Goal: Transaction & Acquisition: Purchase product/service

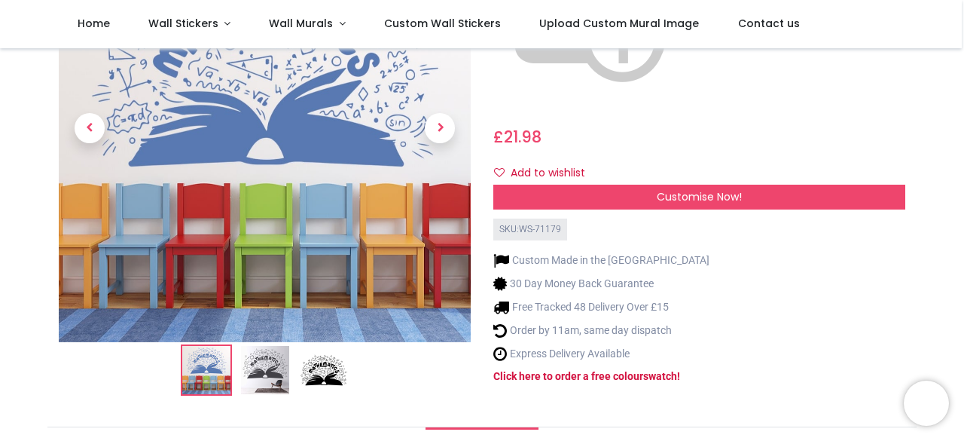
scroll to position [377, 0]
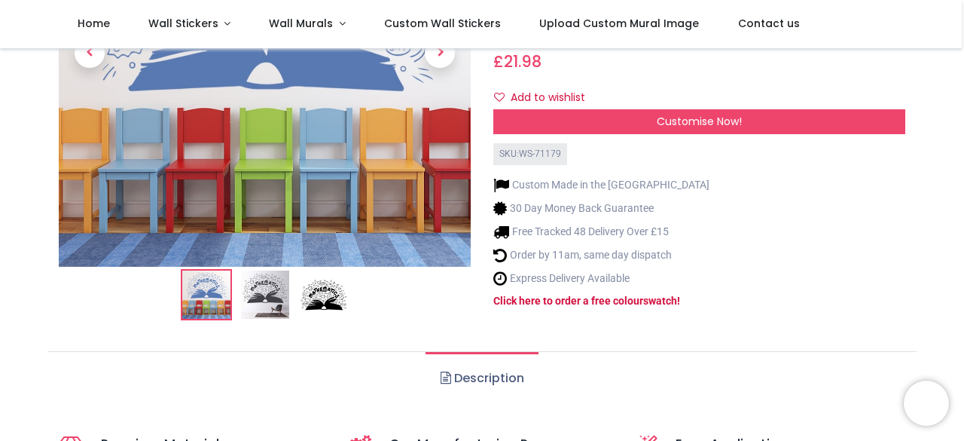
click at [482, 352] on link "Description" at bounding box center [482, 378] width 112 height 53
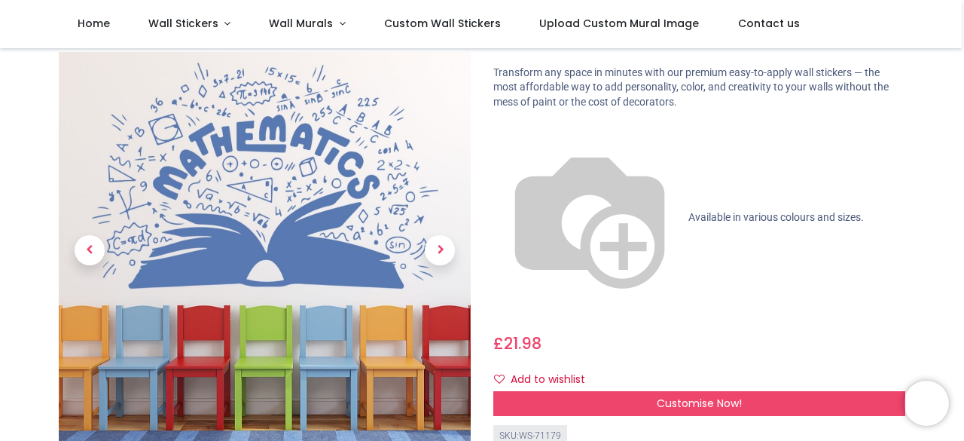
scroll to position [151, 0]
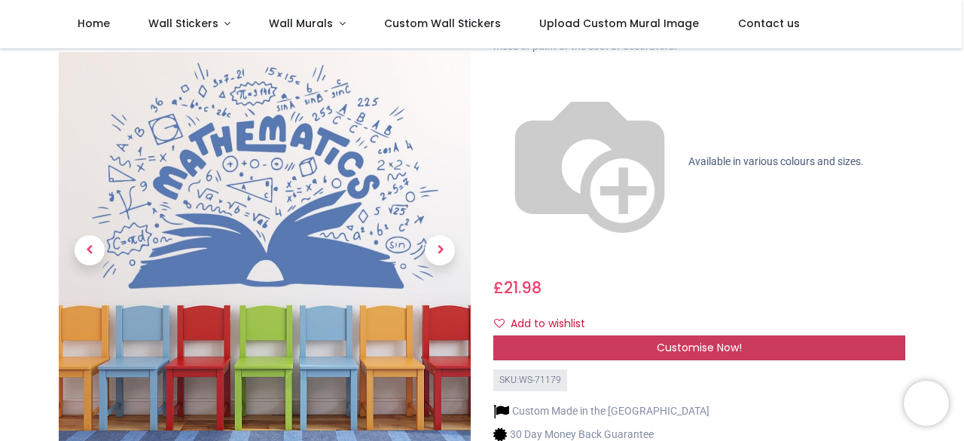
click at [708, 340] on span "Customise Now!" at bounding box center [699, 347] width 85 height 15
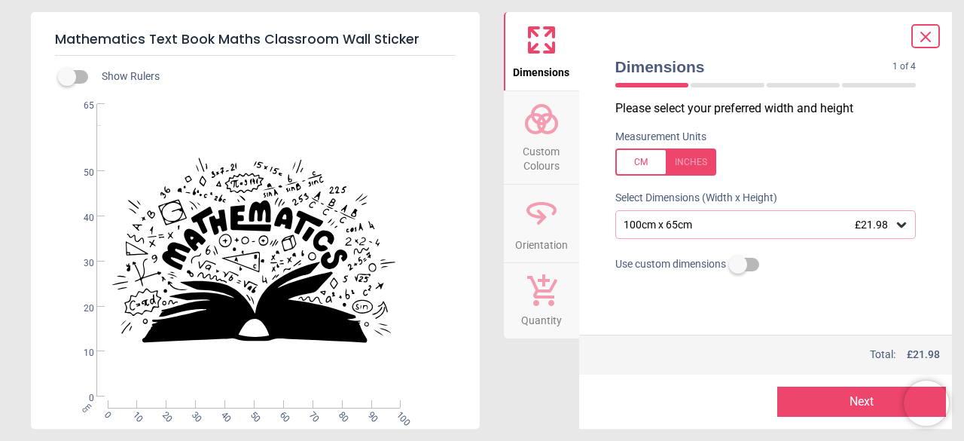
click at [904, 221] on icon at bounding box center [901, 224] width 15 height 15
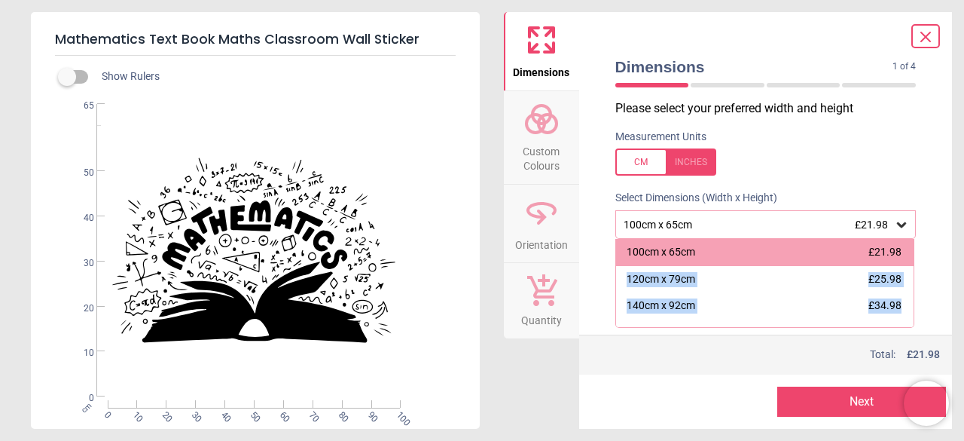
drag, startPoint x: 906, startPoint y: 254, endPoint x: 906, endPoint y: 290, distance: 36.2
click at [909, 295] on div "100cm x 65cm £21.98 120cm x 79cm £25.98 140cm x 92cm £34.98 160cm x 105cm £38.9…" at bounding box center [766, 283] width 300 height 89
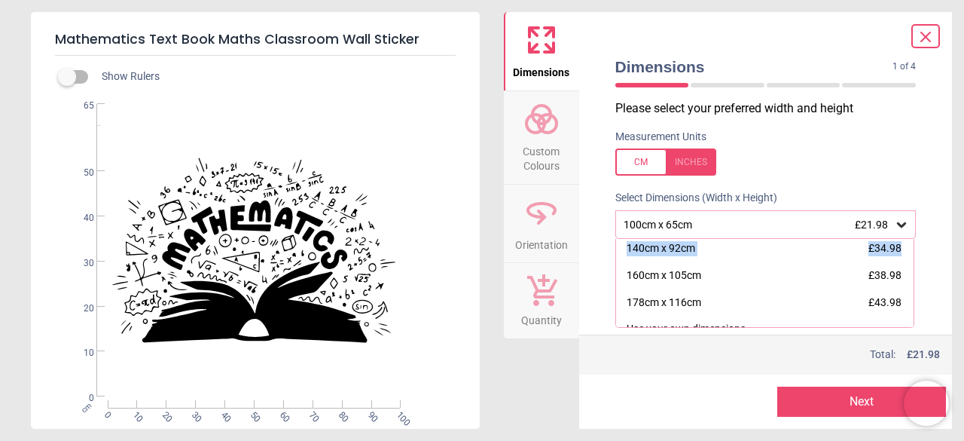
scroll to position [72, 0]
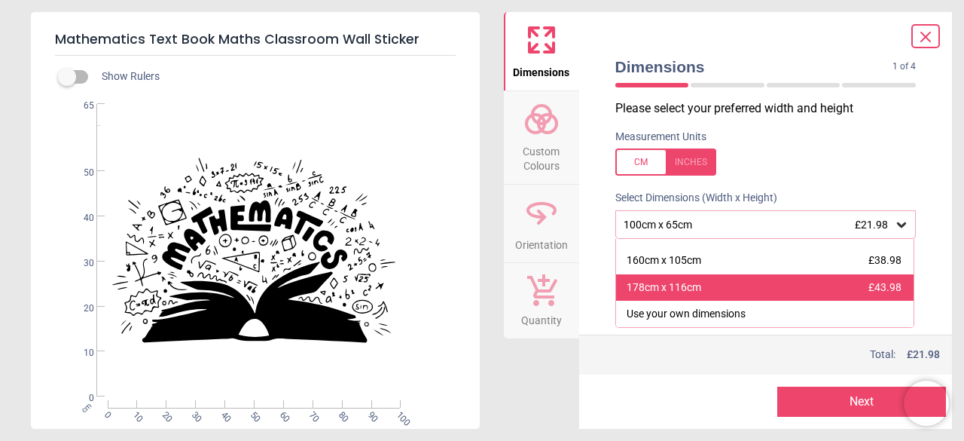
click at [814, 286] on div "178cm x 116cm £43.98" at bounding box center [765, 287] width 298 height 27
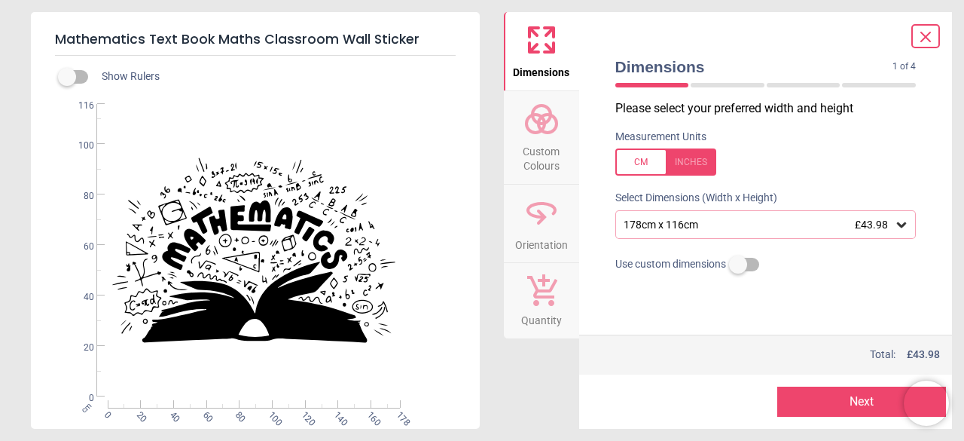
click at [927, 26] on div at bounding box center [926, 36] width 29 height 24
